Goal: Task Accomplishment & Management: Complete application form

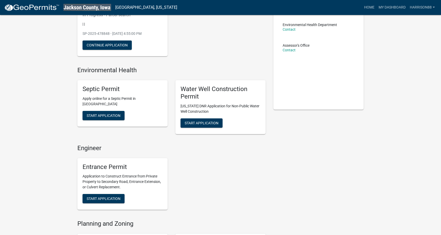
scroll to position [144, 0]
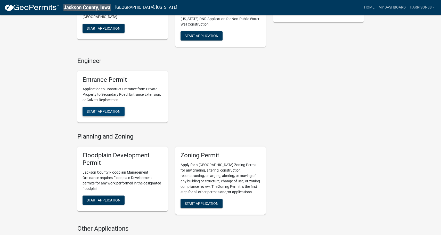
click at [100, 111] on span "Start Application" at bounding box center [104, 111] width 34 height 4
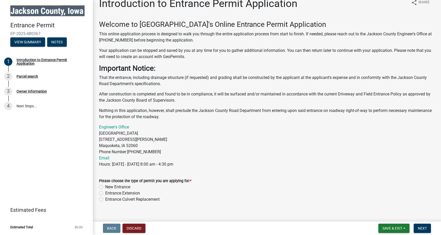
scroll to position [9, 0]
click at [29, 77] on div "Parcel search" at bounding box center [27, 76] width 22 height 4
click at [103, 187] on div "New Entrance" at bounding box center [267, 187] width 336 height 6
click at [105, 187] on label "New Entrance" at bounding box center [117, 187] width 25 height 6
click at [105, 187] on input "New Entrance" at bounding box center [106, 185] width 3 height 3
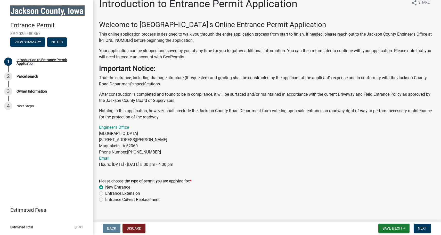
radio input "true"
click at [419, 228] on span "Next" at bounding box center [422, 228] width 9 height 4
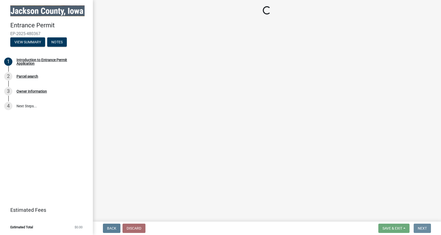
scroll to position [0, 0]
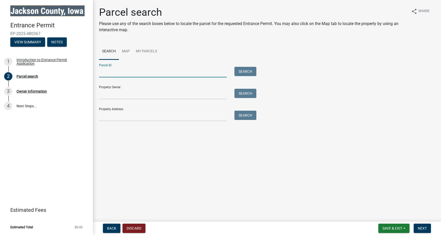
click at [132, 73] on input "Parcel ID:" at bounding box center [163, 72] width 128 height 11
click at [155, 117] on input "Property Address:" at bounding box center [163, 116] width 128 height 11
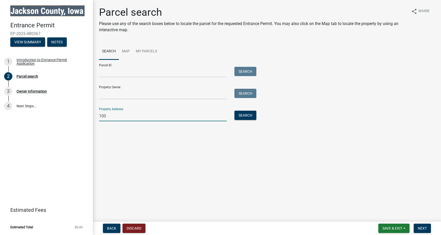
type input "100"
paste input "[STREET_ADDRESS][PERSON_NAME]"
click at [176, 113] on input "[STREET_ADDRESS][PERSON_NAME]" at bounding box center [163, 116] width 128 height 11
click at [210, 114] on input "[STREET_ADDRESS][PERSON_NAME]" at bounding box center [163, 116] width 128 height 11
click at [235, 116] on button "Search" at bounding box center [245, 115] width 22 height 9
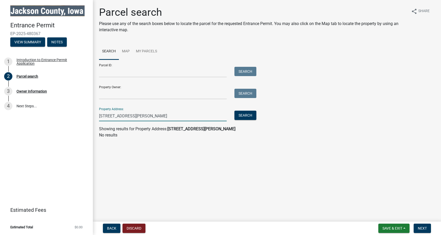
click at [181, 115] on input "[STREET_ADDRESS][PERSON_NAME]" at bounding box center [163, 116] width 128 height 11
drag, startPoint x: 177, startPoint y: 115, endPoint x: 142, endPoint y: 116, distance: 35.1
click at [142, 116] on input "[STREET_ADDRESS][PERSON_NAME]" at bounding box center [163, 116] width 128 height 11
type input "[STREET_ADDRESS][PERSON_NAME]"
click at [248, 119] on button "Search" at bounding box center [245, 115] width 22 height 9
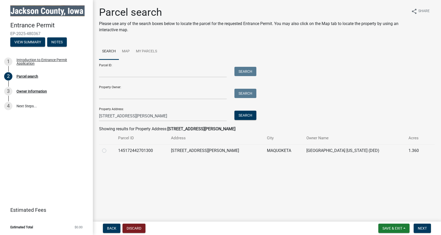
click at [108, 147] on label at bounding box center [108, 147] width 0 height 0
click at [108, 150] on input "radio" at bounding box center [109, 148] width 3 height 3
radio input "true"
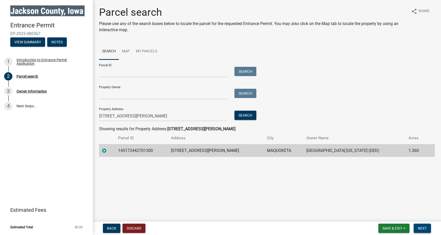
click at [422, 227] on span "Next" at bounding box center [422, 228] width 9 height 4
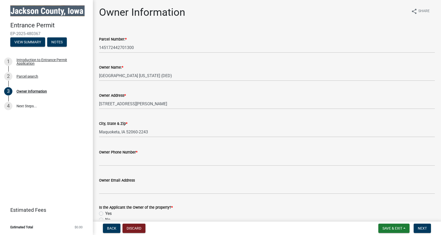
scroll to position [28, 0]
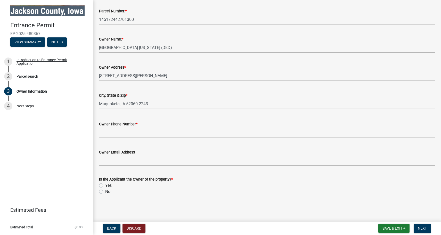
click at [105, 191] on label "No" at bounding box center [107, 191] width 5 height 6
click at [105, 191] on input "No" at bounding box center [106, 189] width 3 height 3
radio input "true"
click at [420, 230] on span "Next" at bounding box center [422, 228] width 9 height 4
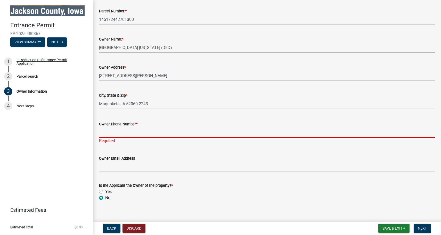
click at [169, 131] on input "Owner Phone Number *" at bounding box center [267, 132] width 336 height 11
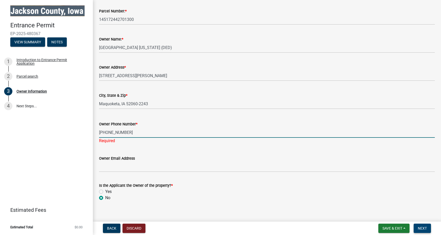
type input "[PHONE_NUMBER]"
click at [423, 229] on span "Next" at bounding box center [422, 228] width 9 height 4
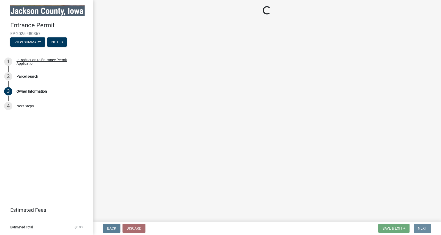
scroll to position [0, 0]
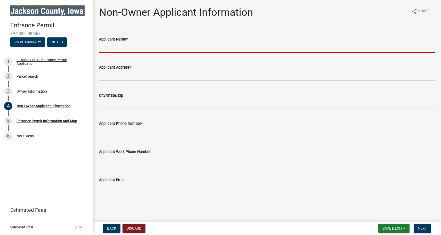
click at [247, 49] on input "Applicant Name *" at bounding box center [267, 47] width 336 height 11
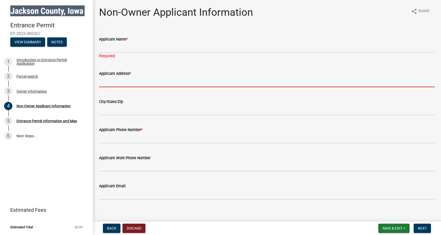
click at [225, 77] on input "Applicant Address *" at bounding box center [267, 82] width 336 height 11
click at [229, 54] on div "Required" at bounding box center [267, 56] width 336 height 6
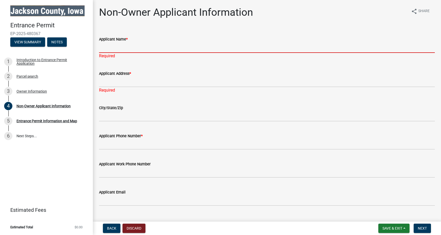
click at [234, 49] on input "Applicant Name *" at bounding box center [267, 47] width 336 height 11
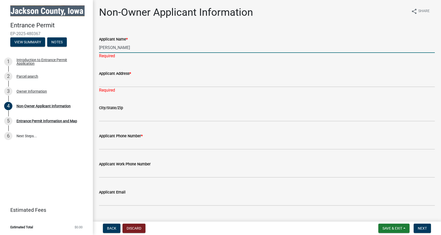
type input "[PERSON_NAME]"
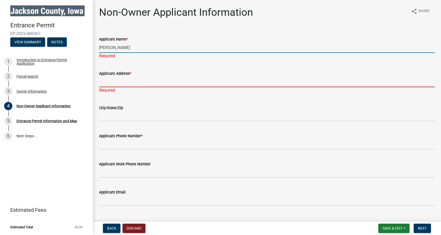
click at [200, 83] on div "Applicant Address * Required" at bounding box center [267, 78] width 336 height 30
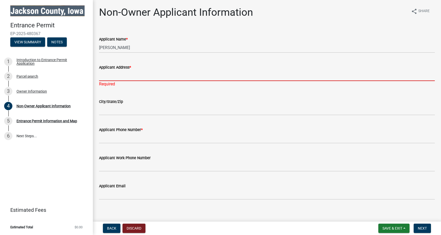
paste input "[STREET_ADDRESS][PERSON_NAME]"
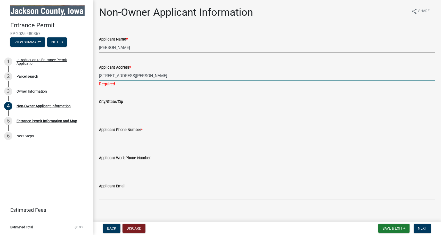
drag, startPoint x: 161, startPoint y: 74, endPoint x: 137, endPoint y: 74, distance: 24.2
click at [137, 74] on input "[STREET_ADDRESS][PERSON_NAME]" at bounding box center [267, 75] width 336 height 11
drag, startPoint x: 139, startPoint y: 76, endPoint x: 80, endPoint y: 74, distance: 58.8
click at [80, 74] on div "Entrance Permit EP-2025-480367 View Summary Notes 1 Introduction to Entrance Pe…" at bounding box center [220, 117] width 441 height 235
paste input ", Maquoketa, [GEOGRAPHIC_DATA]"
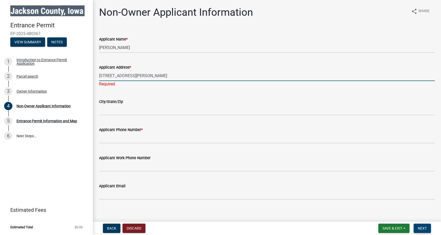
type input "[STREET_ADDRESS][PERSON_NAME]"
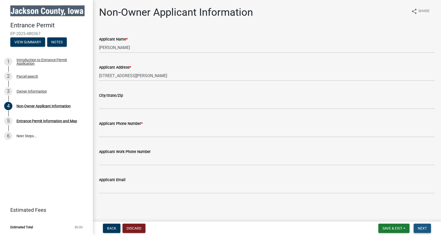
click at [419, 229] on span "Next" at bounding box center [422, 228] width 9 height 4
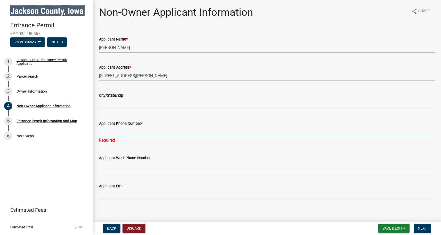
click at [215, 133] on input "Applicant Phone Number *" at bounding box center [267, 132] width 336 height 11
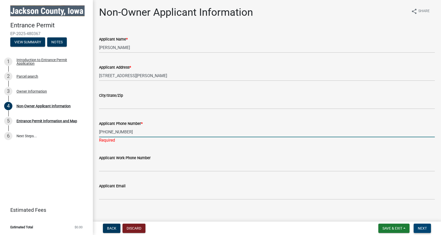
type input "[PHONE_NUMBER]"
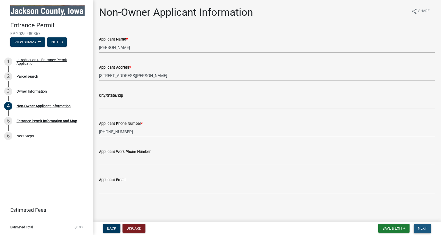
click at [424, 226] on span "Next" at bounding box center [422, 228] width 9 height 4
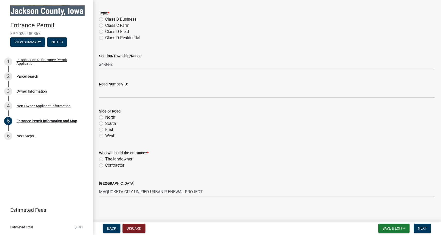
scroll to position [38, 0]
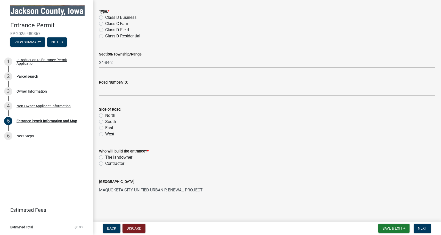
click at [185, 190] on input "MAQUOKETA CITY UNIFIED URBAN R ENEWAL PROJECT" at bounding box center [267, 190] width 336 height 11
click at [182, 202] on div "Entrance Permit Information and Map share Share Location for proposed entrance:…" at bounding box center [266, 86] width 343 height 236
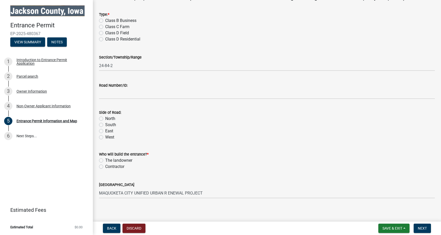
scroll to position [15, 0]
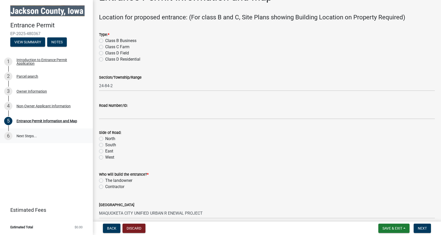
click at [24, 138] on link "6 Next Steps..." at bounding box center [46, 135] width 93 height 15
click at [105, 39] on label "Class B Business" at bounding box center [120, 41] width 31 height 6
click at [105, 39] on input "Class B Business" at bounding box center [106, 39] width 3 height 3
radio input "true"
click at [105, 180] on label "The landowner" at bounding box center [118, 180] width 27 height 6
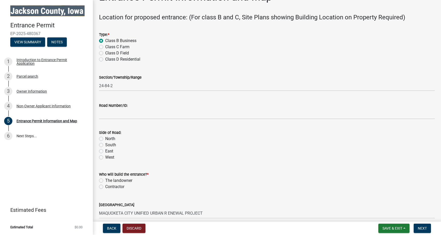
click at [105, 180] on input "The landowner" at bounding box center [106, 178] width 3 height 3
radio input "true"
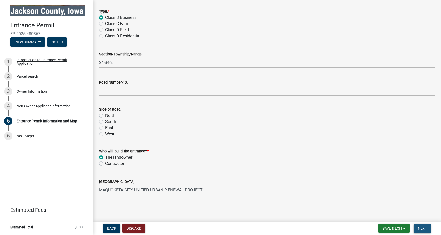
click at [418, 227] on span "Next" at bounding box center [422, 228] width 9 height 4
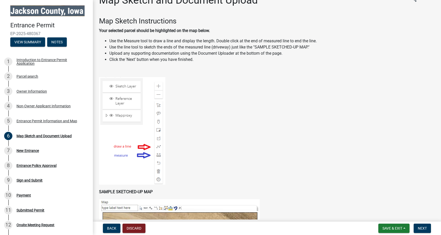
scroll to position [0, 0]
